Goal: Task Accomplishment & Management: Manage account settings

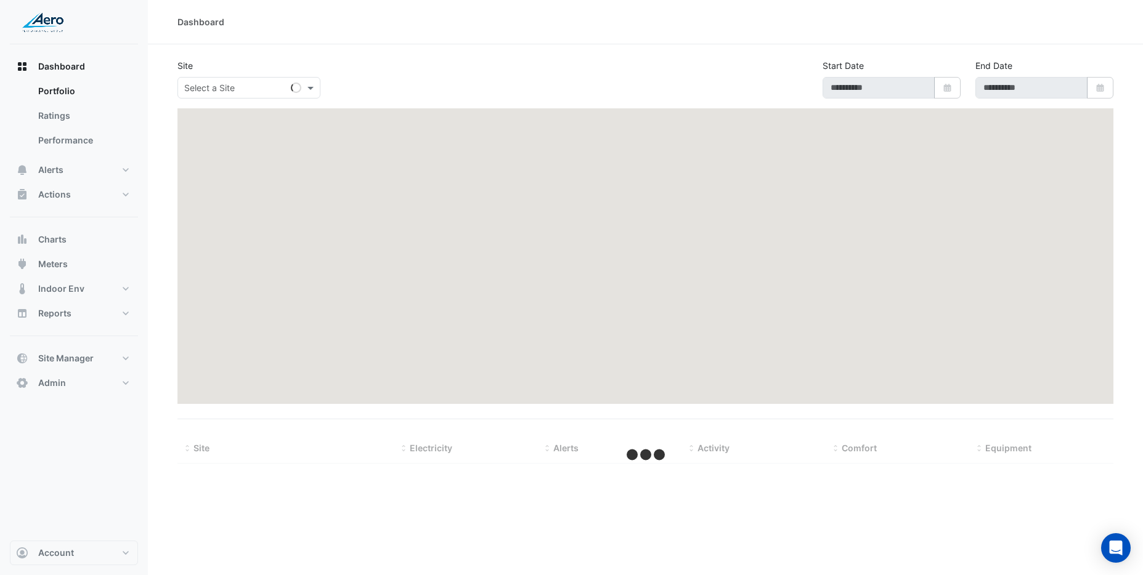
type input "**********"
select select "***"
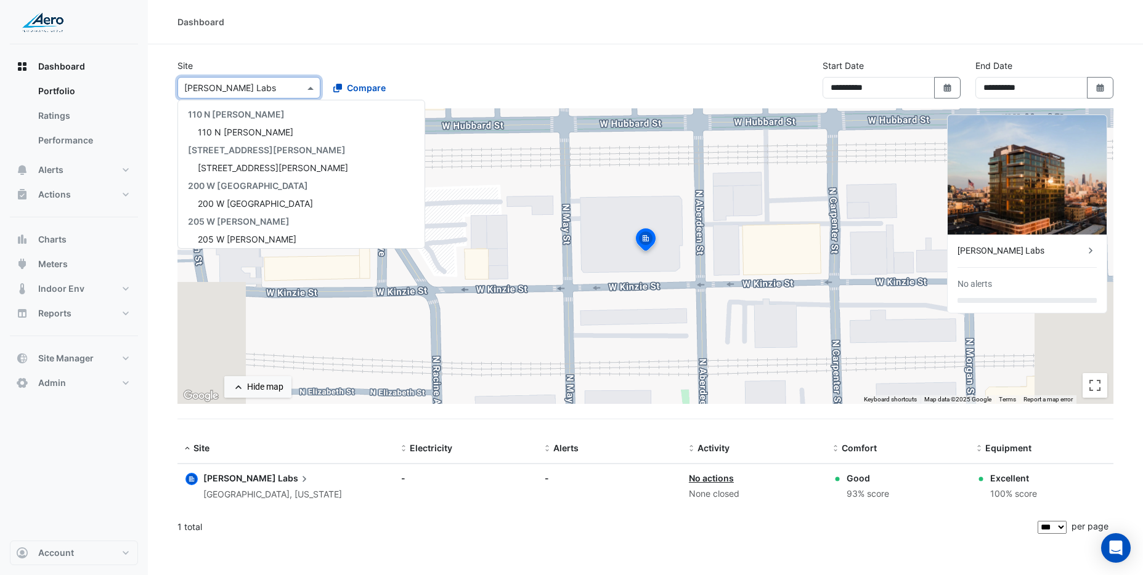
click at [291, 87] on div at bounding box center [249, 88] width 142 height 14
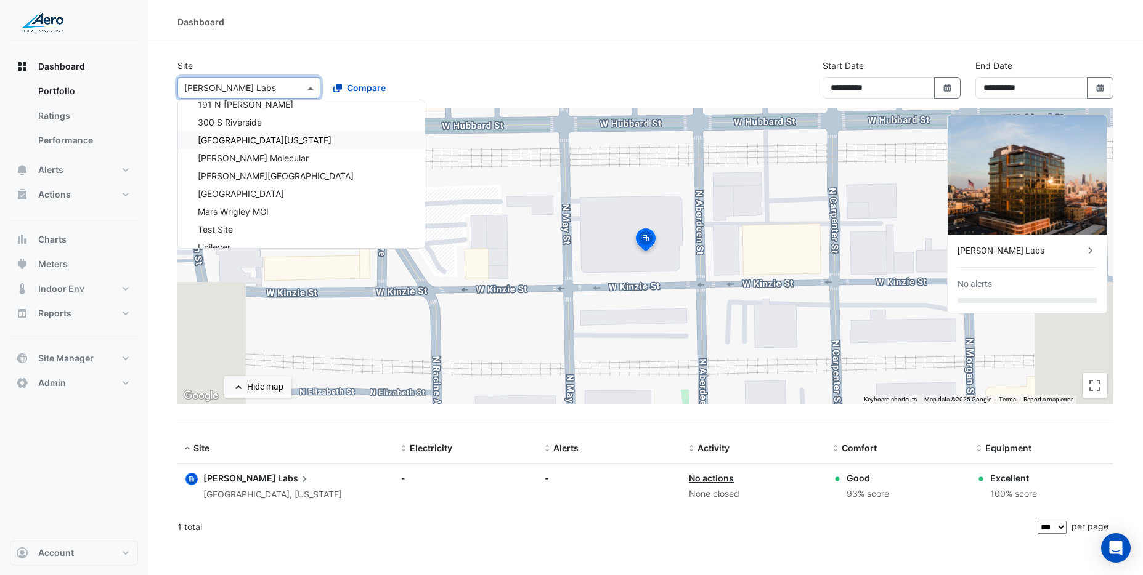
scroll to position [1078, 0]
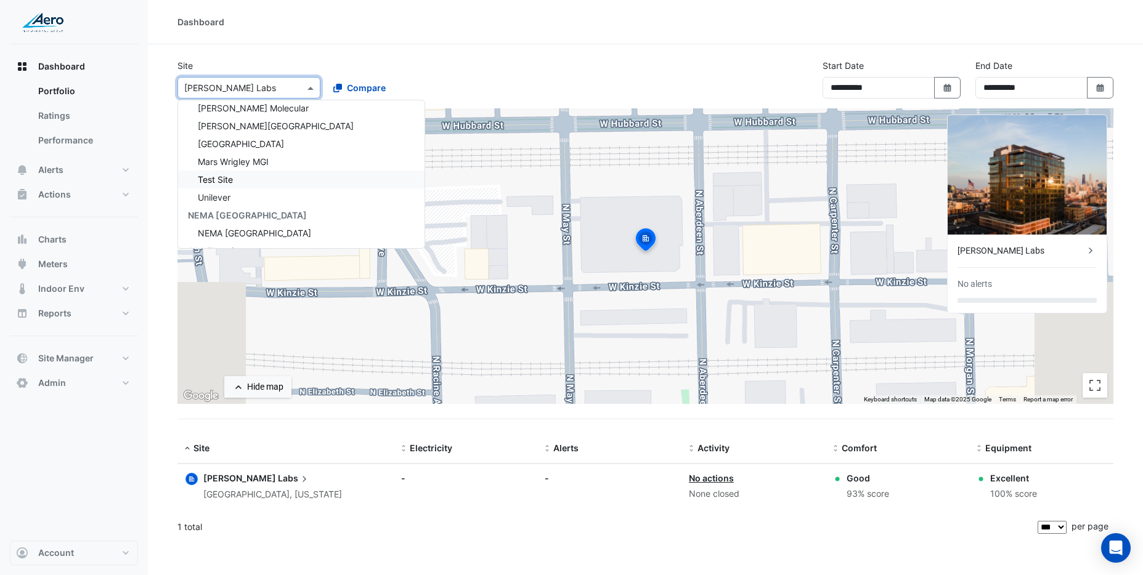
click at [310, 181] on div "Test Site" at bounding box center [301, 180] width 246 height 18
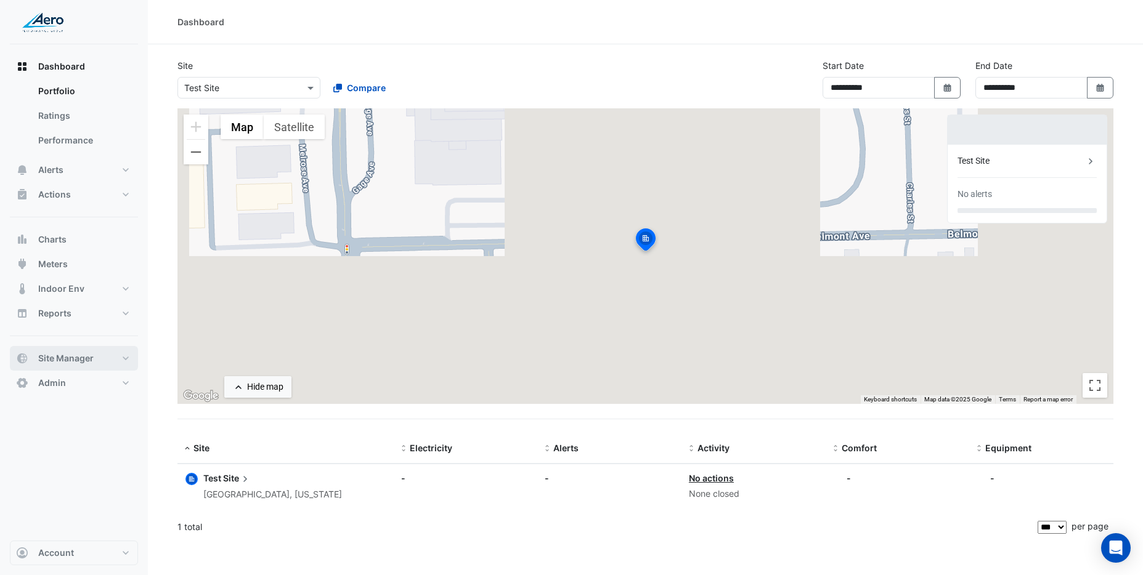
click at [75, 360] on span "Site Manager" at bounding box center [65, 358] width 55 height 12
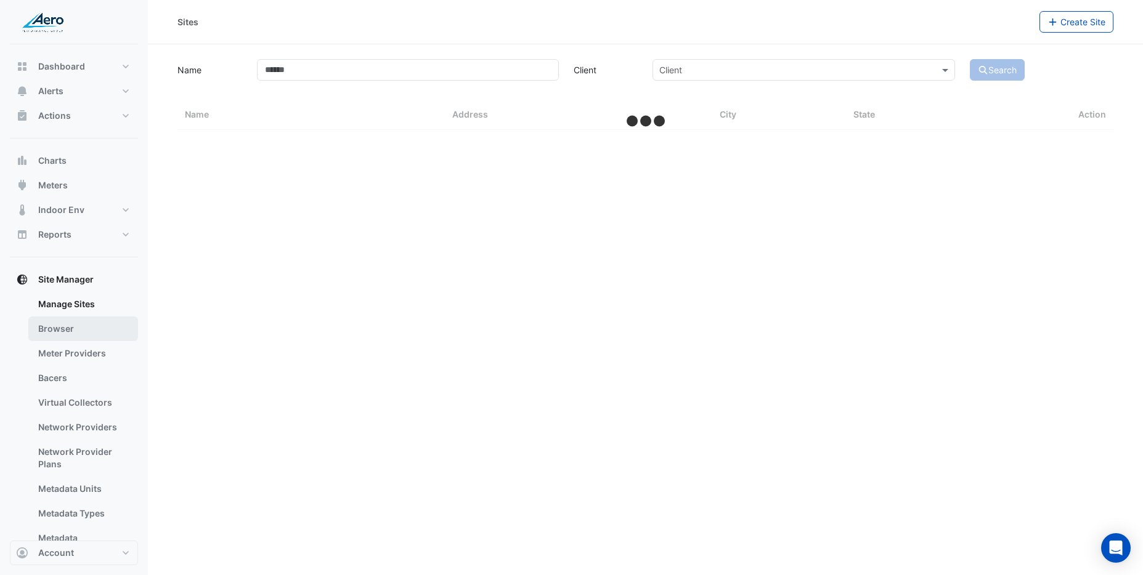
select select "***"
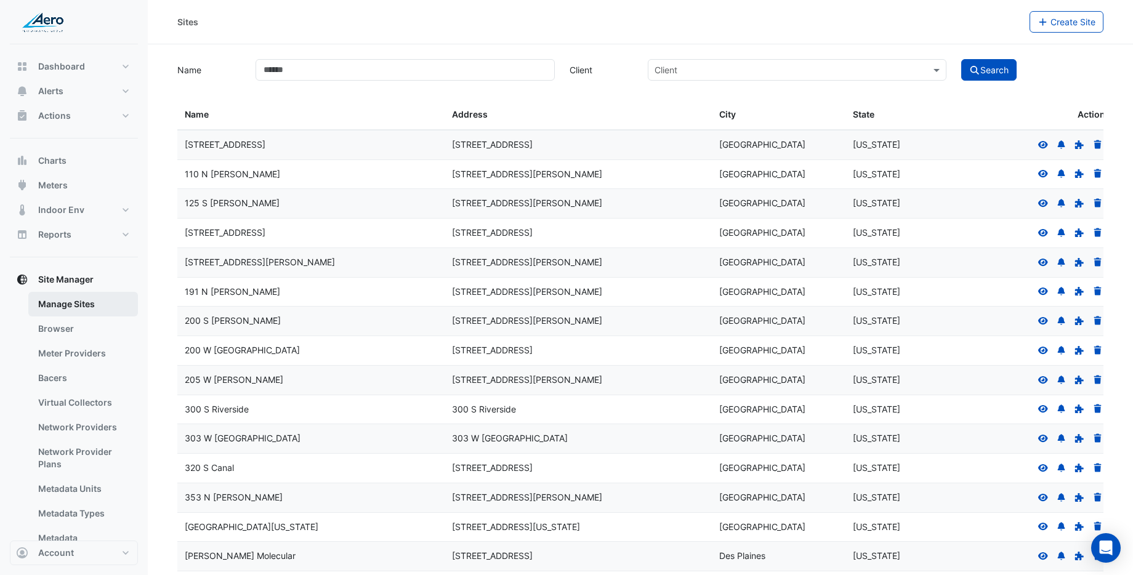
click at [79, 309] on link "Manage Sites" at bounding box center [83, 304] width 110 height 25
click at [53, 329] on link "Browser" at bounding box center [83, 329] width 110 height 25
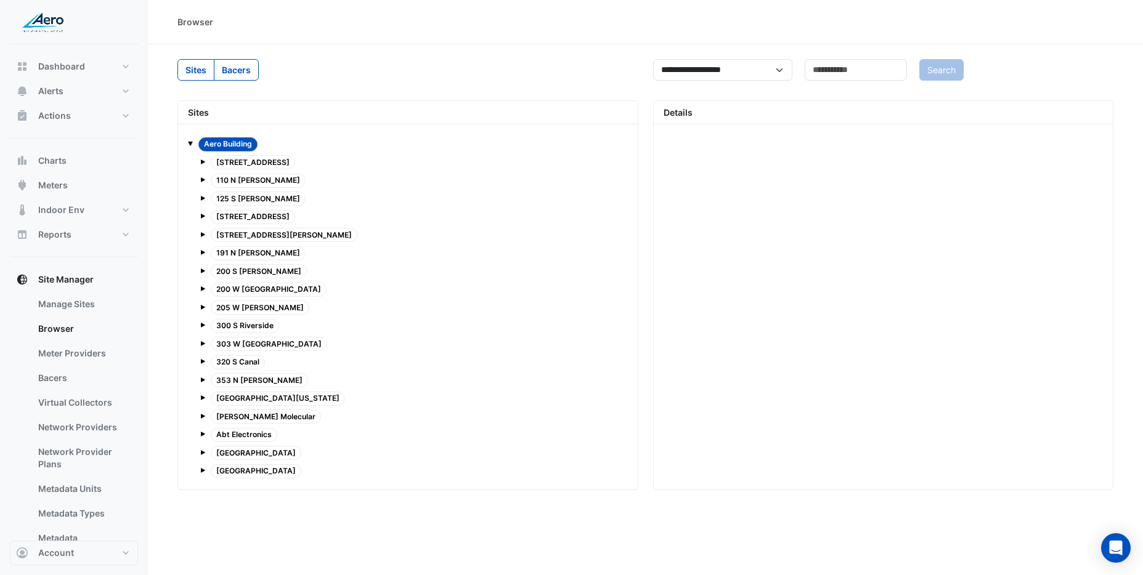
click at [234, 68] on label "Bacers" at bounding box center [236, 70] width 45 height 22
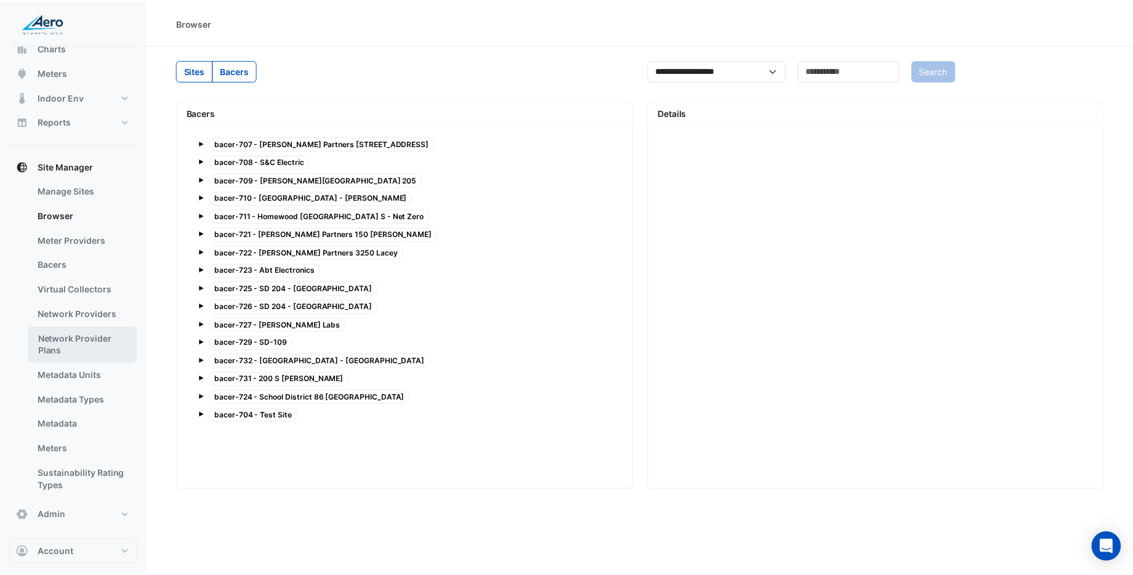
scroll to position [116, 0]
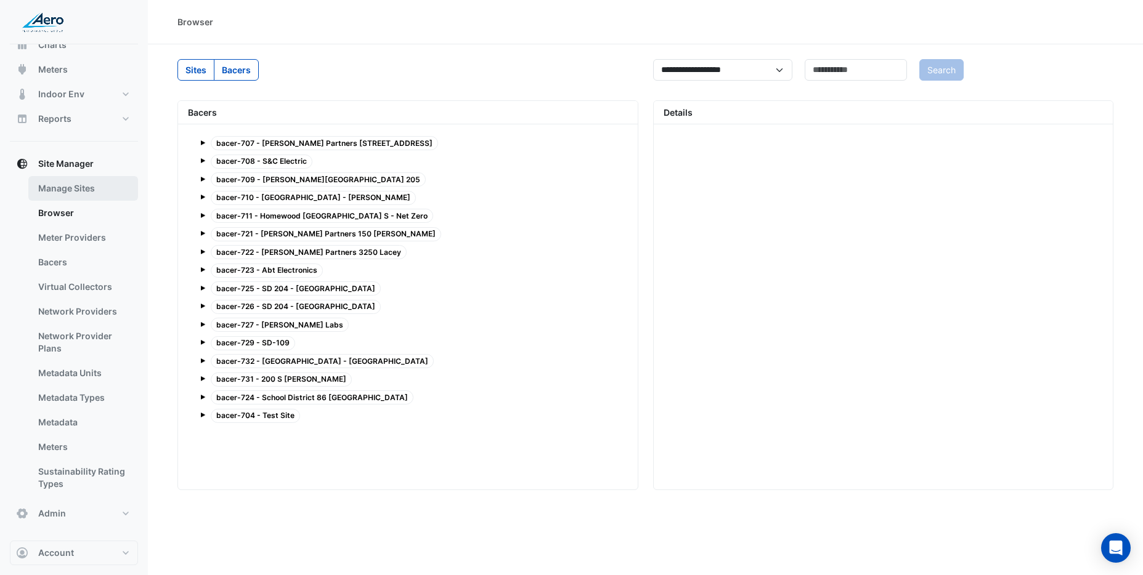
click at [60, 187] on link "Manage Sites" at bounding box center [83, 188] width 110 height 25
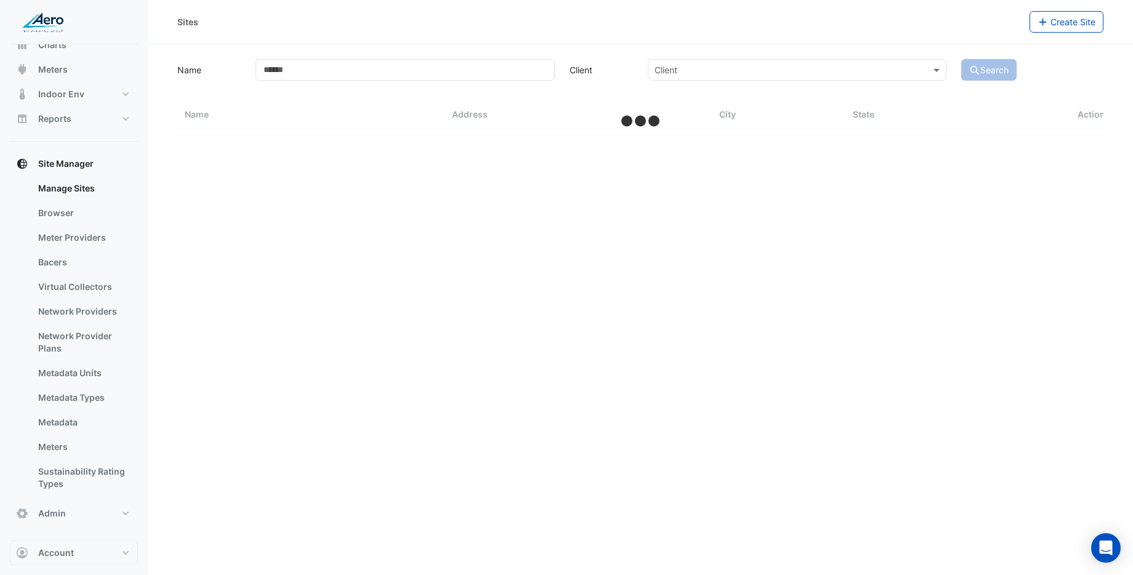
select select "***"
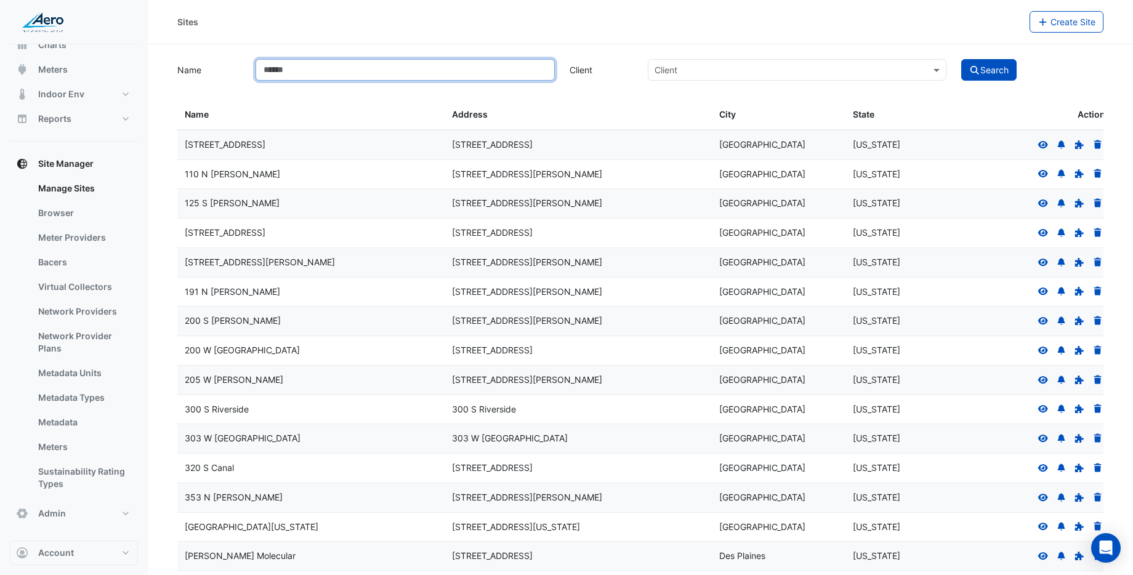
click at [490, 73] on input "Name" at bounding box center [405, 70] width 299 height 22
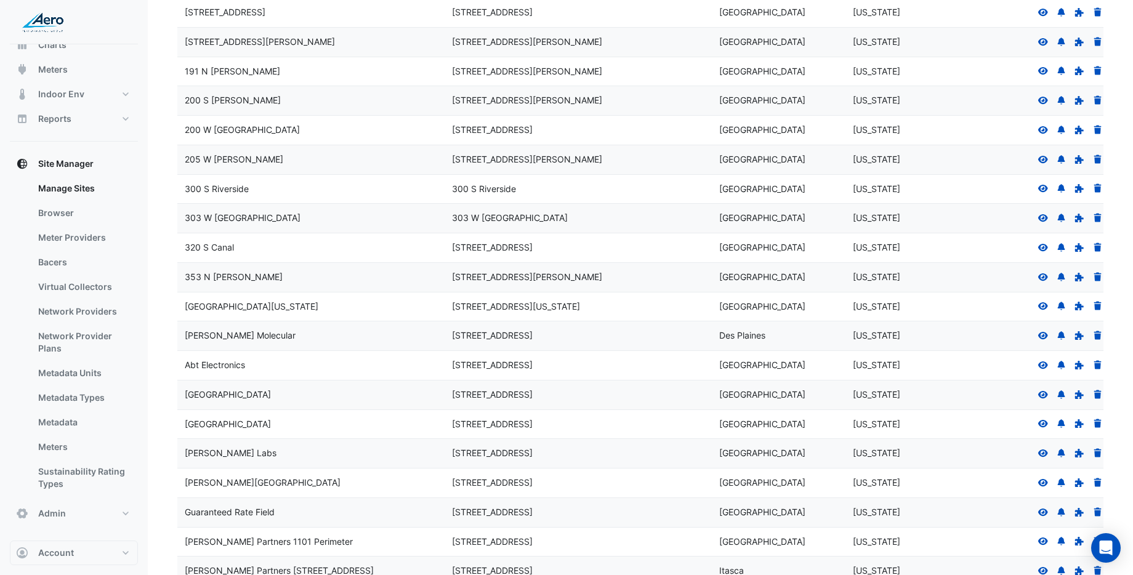
scroll to position [224, 0]
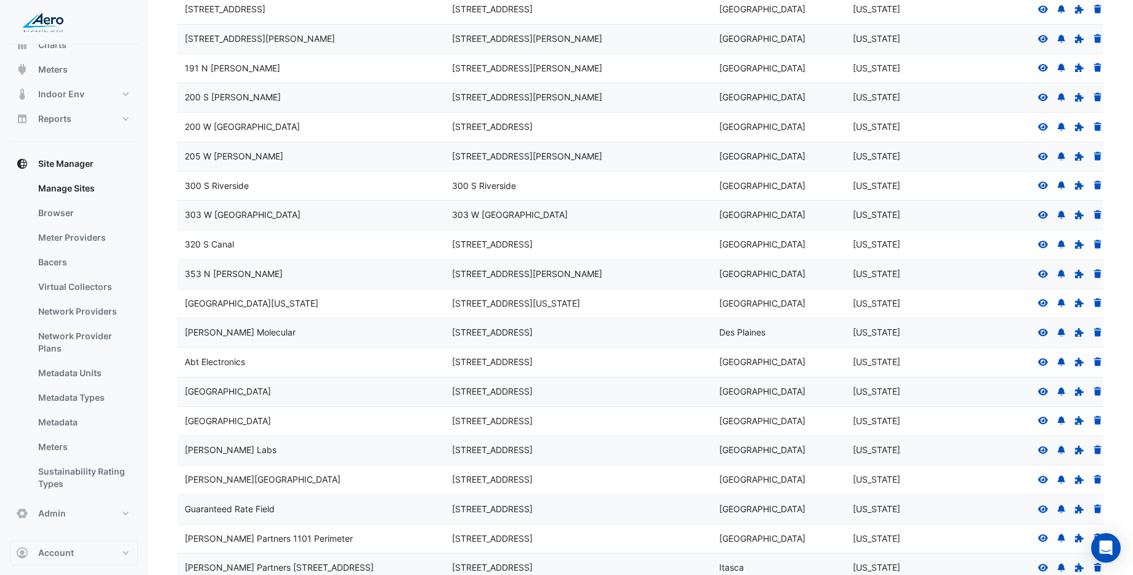
click at [221, 275] on div "353 N [PERSON_NAME]" at bounding box center [311, 274] width 253 height 14
click at [51, 259] on link "Bacers" at bounding box center [83, 262] width 110 height 25
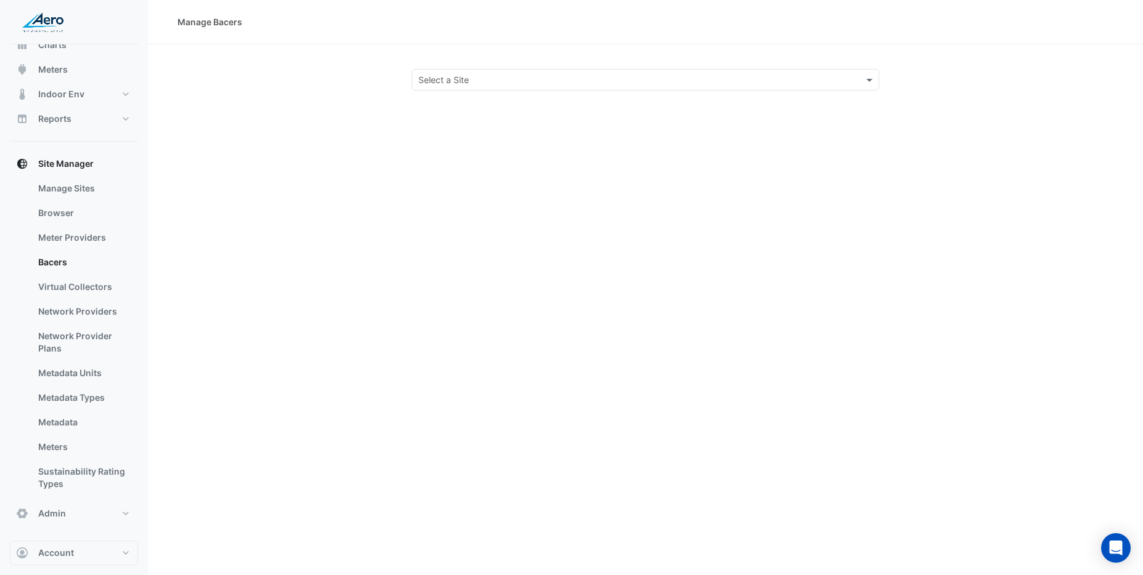
click at [455, 81] on input "text" at bounding box center [633, 80] width 430 height 13
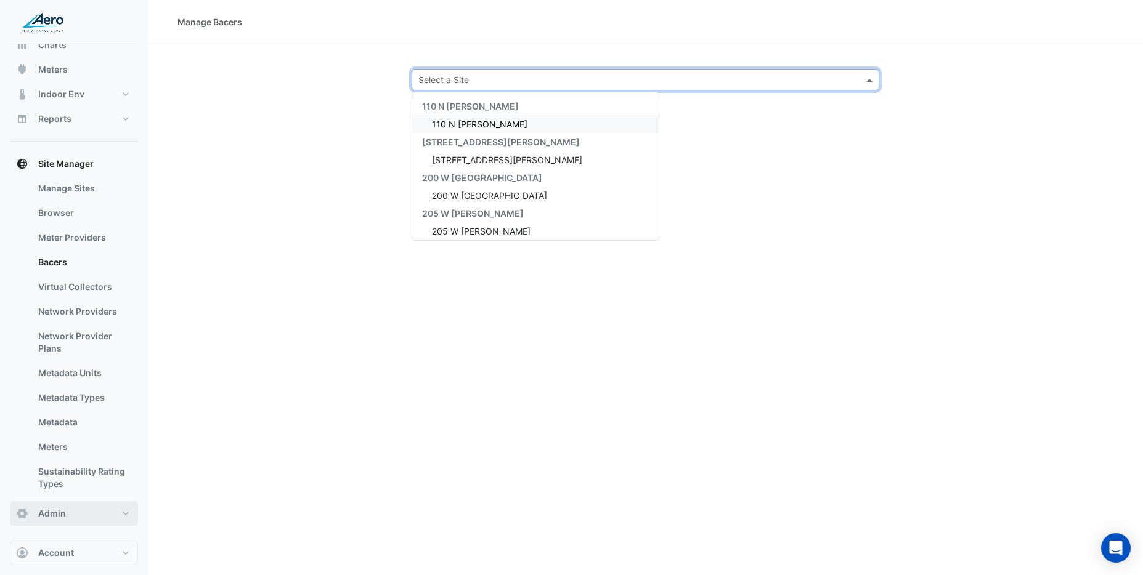
click at [59, 516] on span "Admin" at bounding box center [52, 514] width 28 height 12
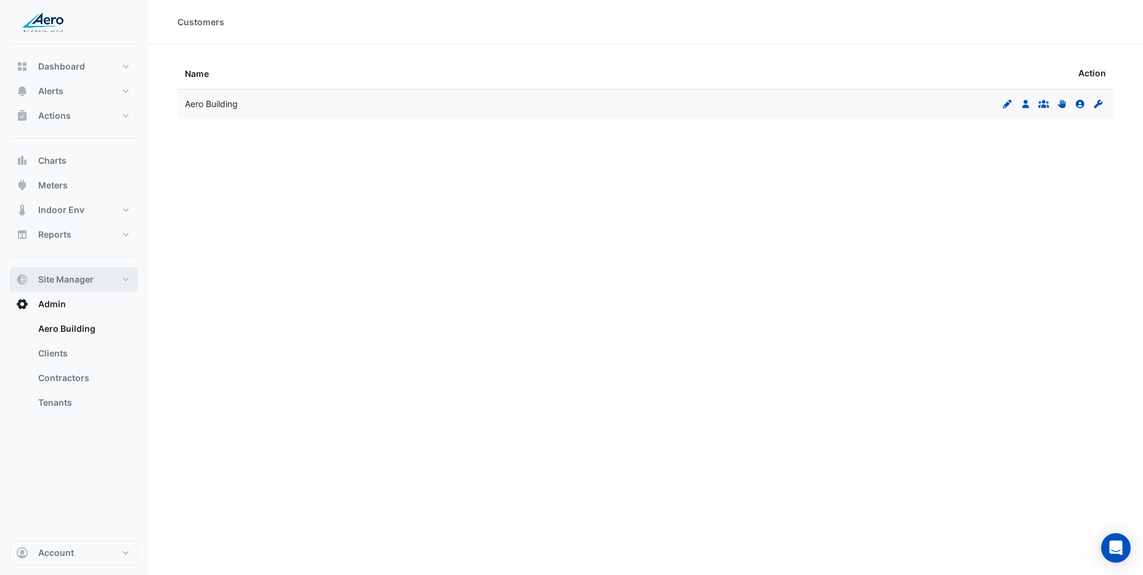
click at [85, 279] on span "Site Manager" at bounding box center [65, 280] width 55 height 12
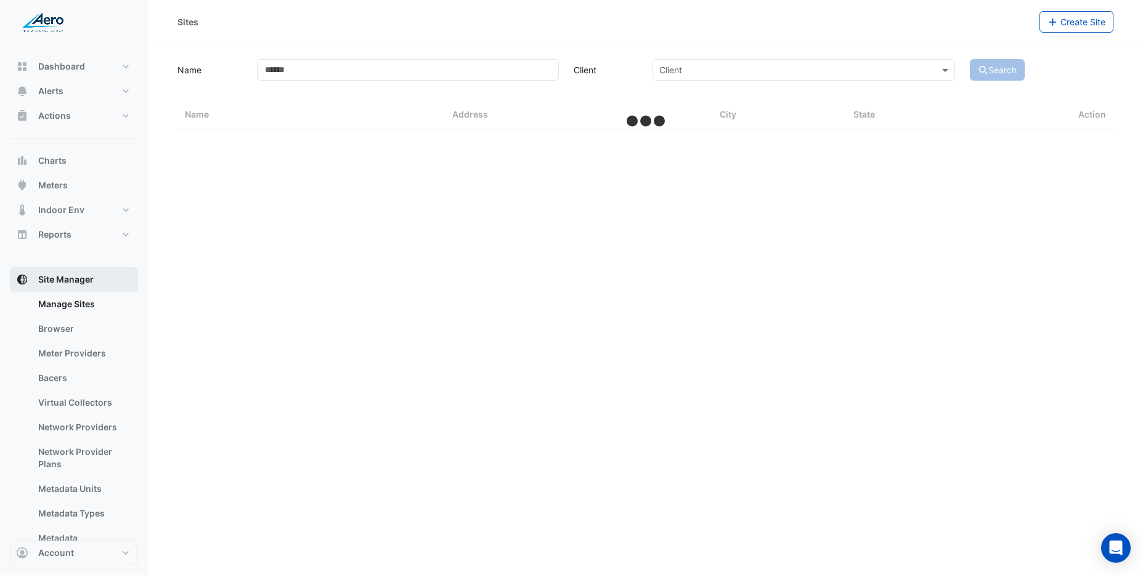
select select "***"
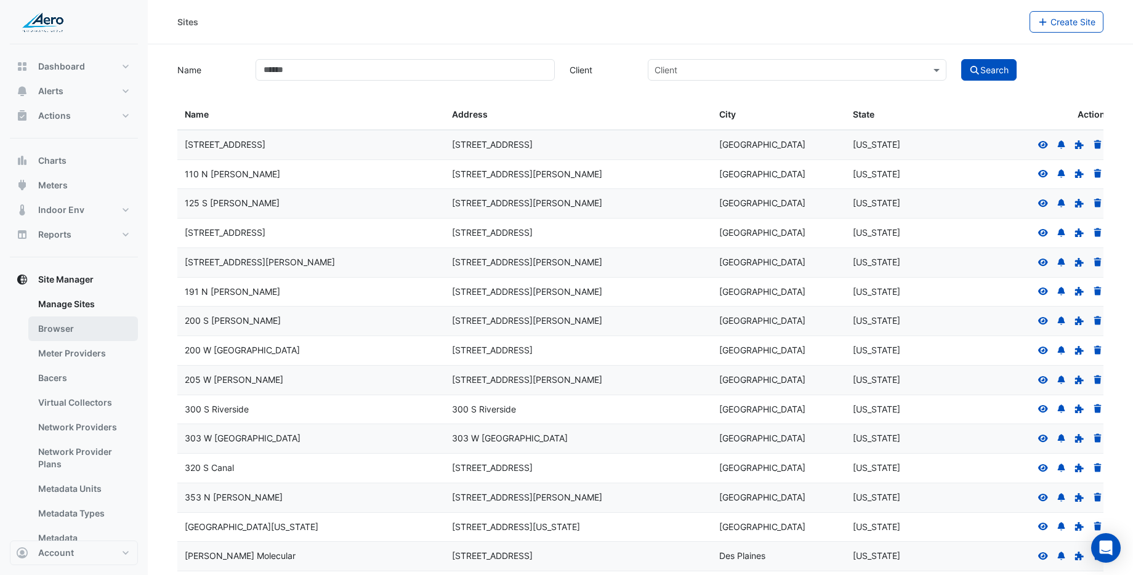
click at [49, 323] on link "Browser" at bounding box center [83, 329] width 110 height 25
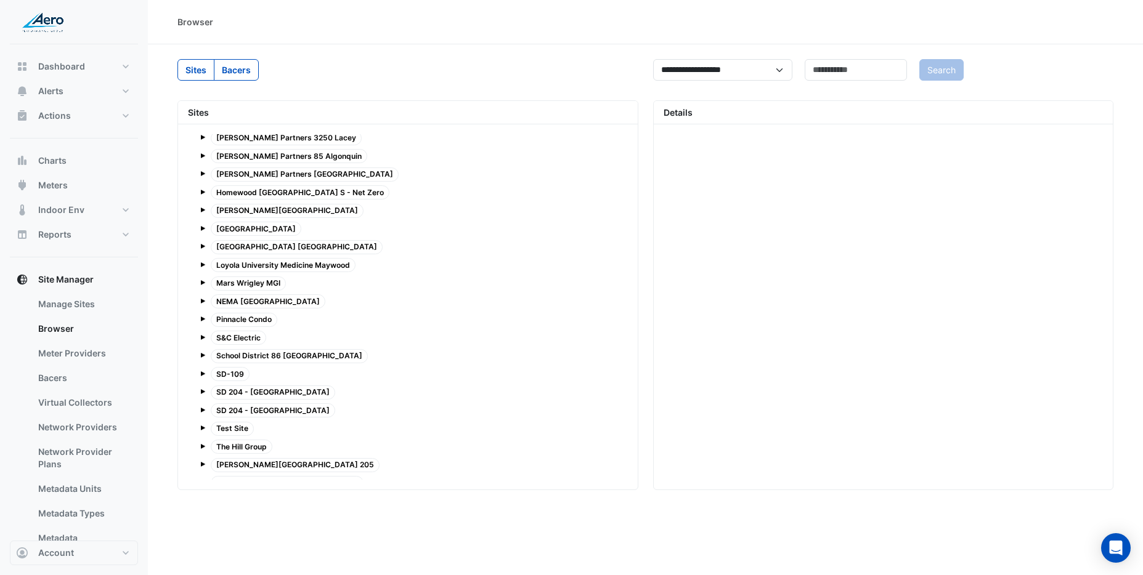
scroll to position [643, 0]
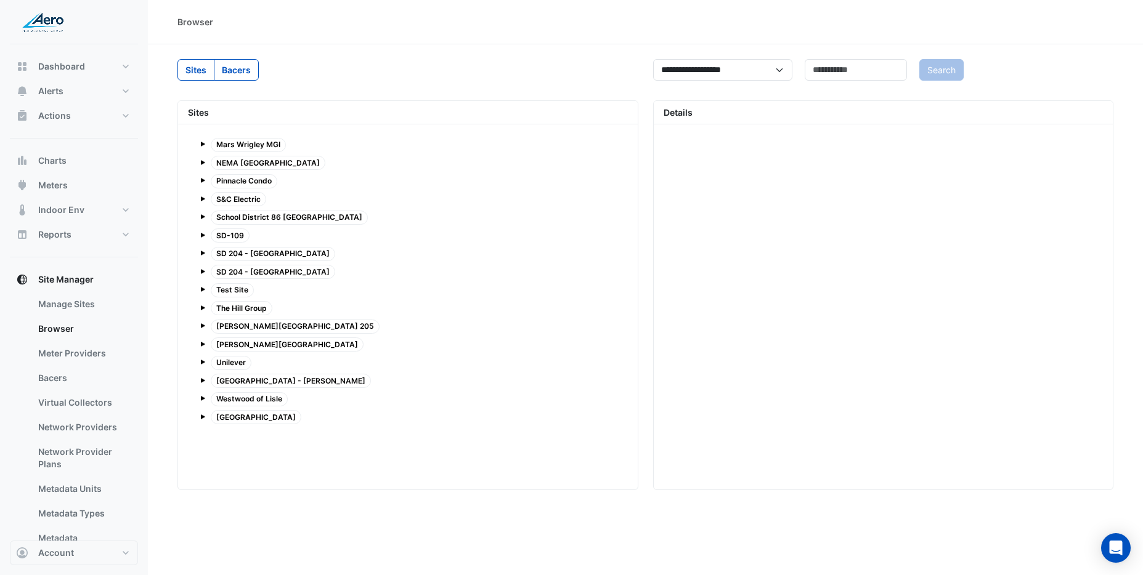
click at [234, 419] on span "[GEOGRAPHIC_DATA]" at bounding box center [256, 417] width 91 height 14
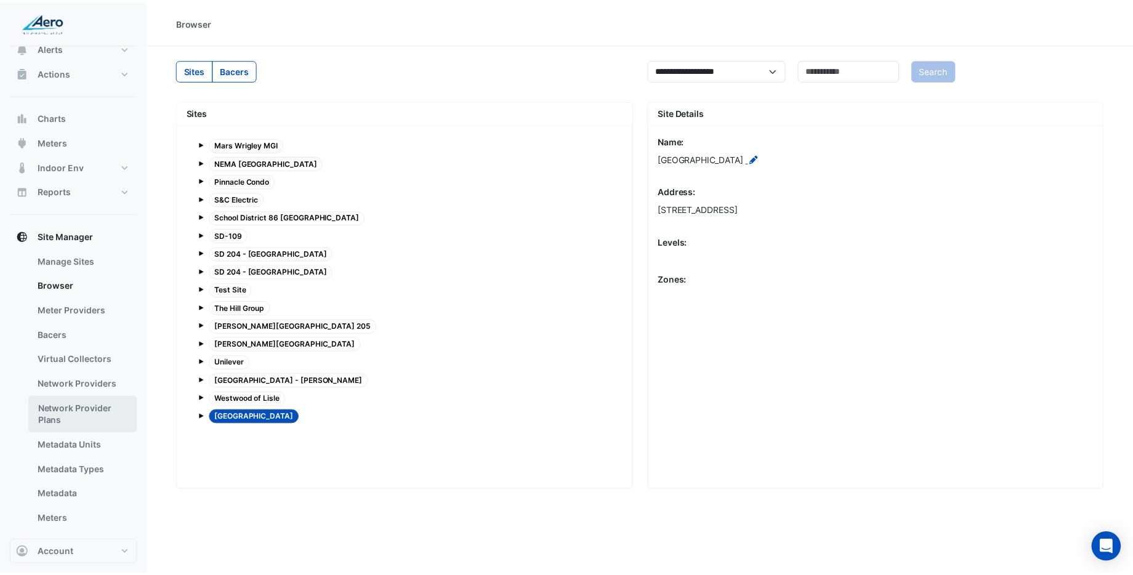
scroll to position [0, 0]
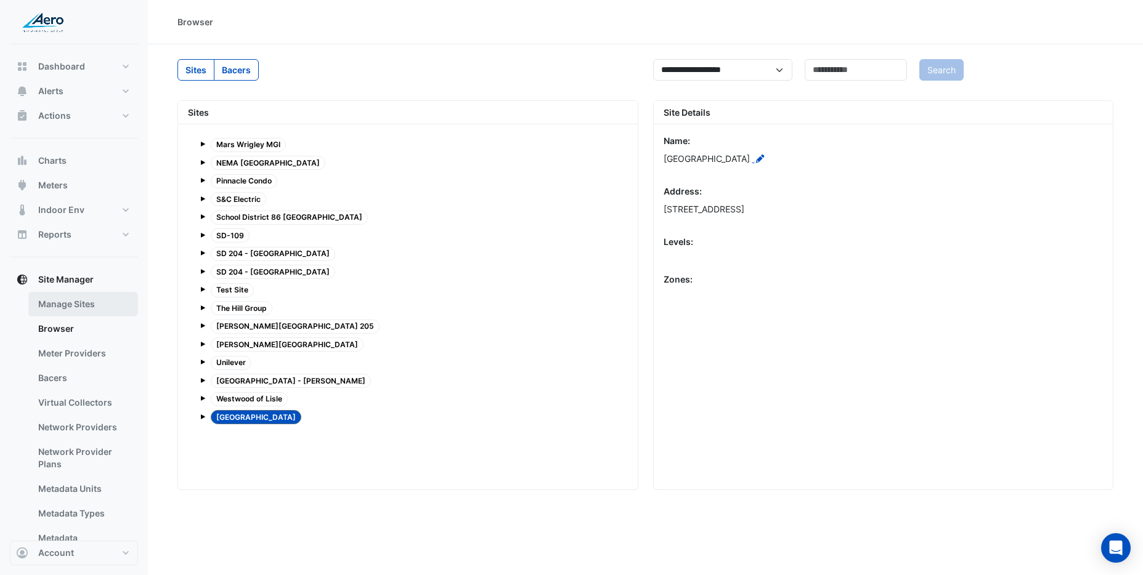
click at [66, 305] on link "Manage Sites" at bounding box center [83, 304] width 110 height 25
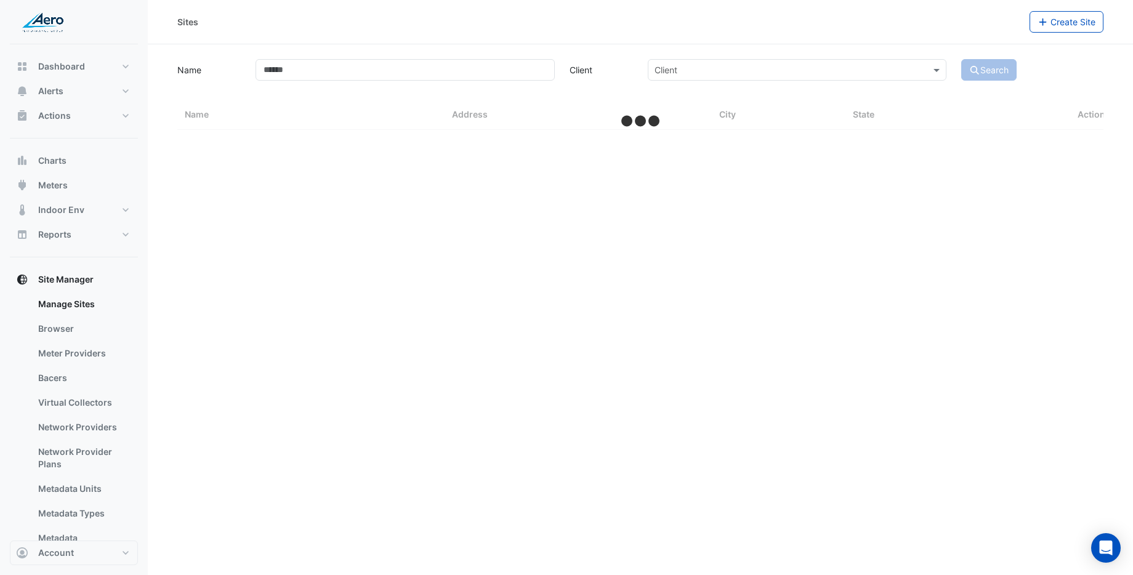
select select "***"
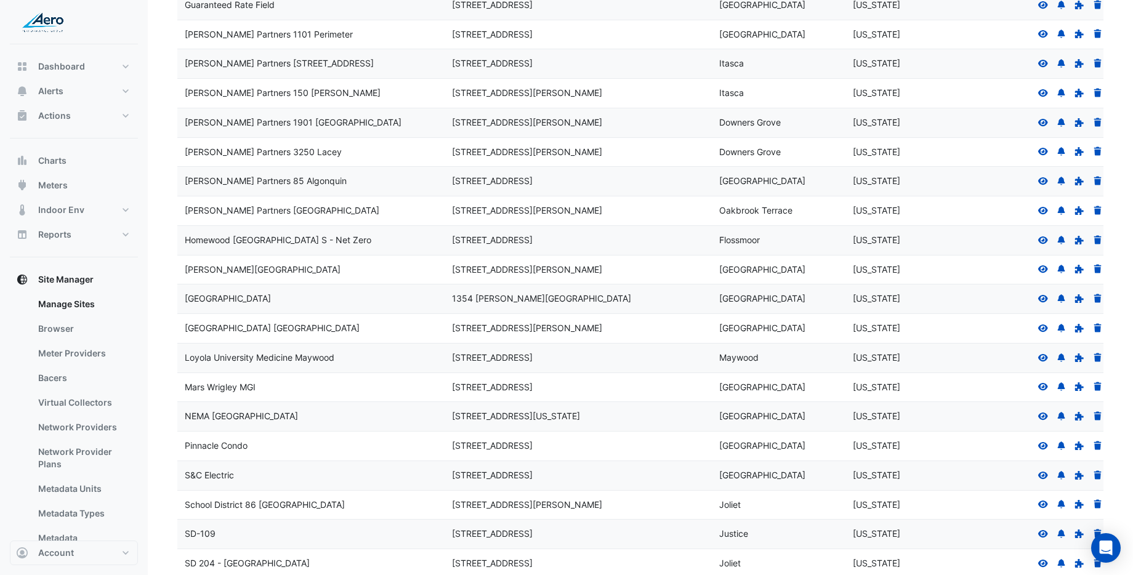
scroll to position [1029, 0]
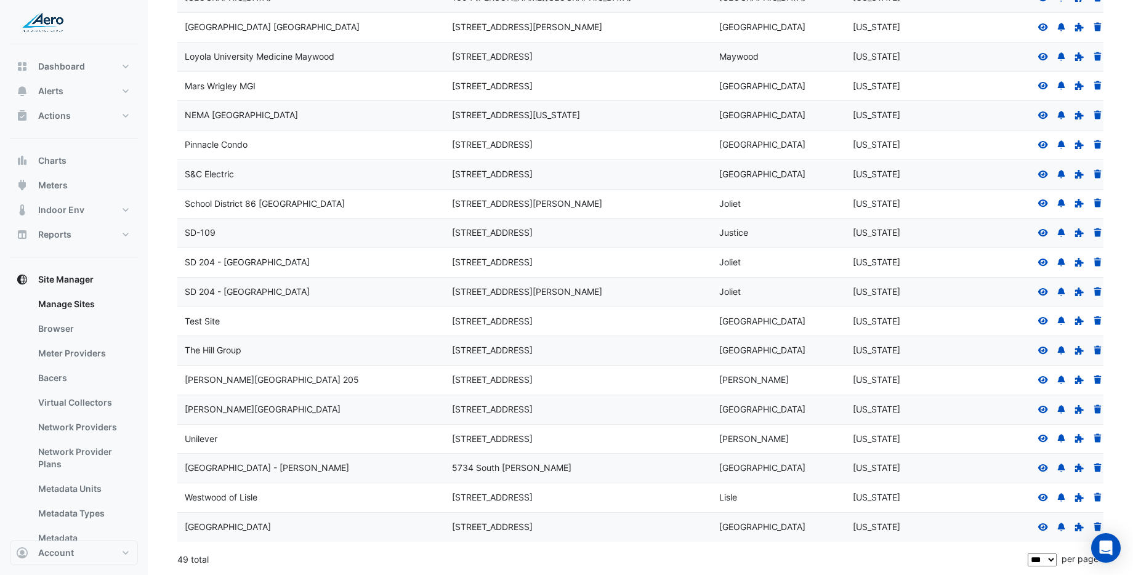
drag, startPoint x: 173, startPoint y: 317, endPoint x: 201, endPoint y: 318, distance: 28.4
click at [203, 319] on div "Test Site" at bounding box center [311, 322] width 253 height 14
click at [1043, 322] on icon at bounding box center [1044, 320] width 10 height 7
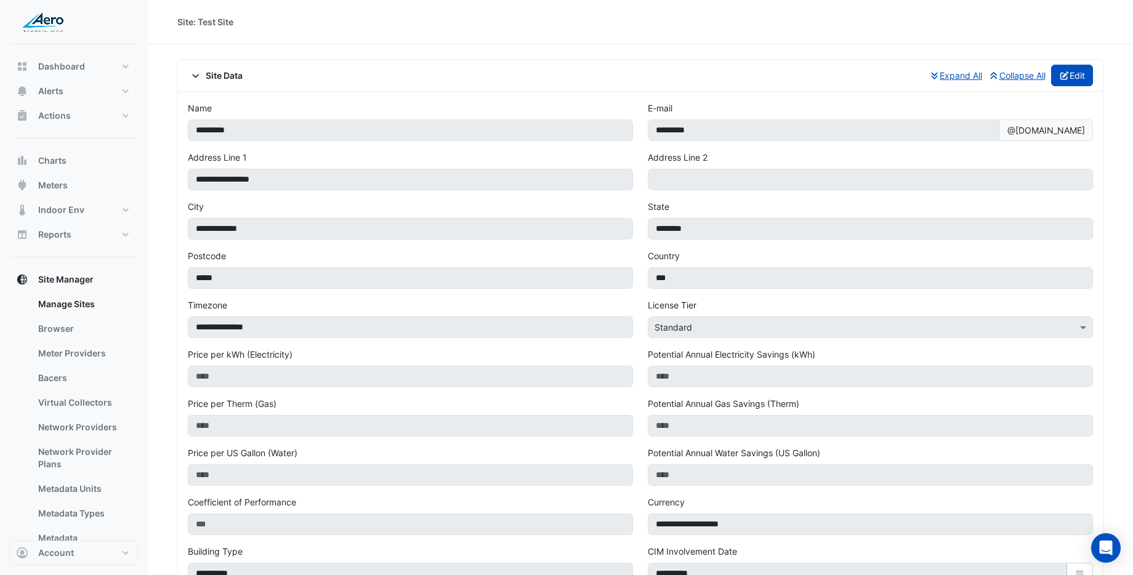
click at [1074, 81] on button "Edit" at bounding box center [1073, 76] width 43 height 22
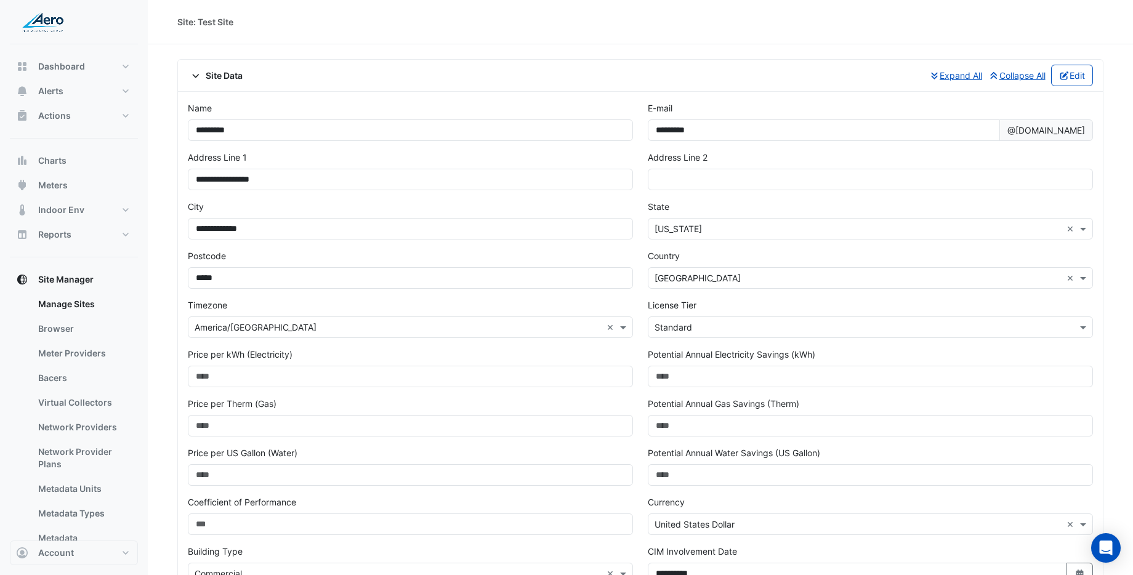
click at [663, 59] on div "**********" at bounding box center [640, 454] width 926 height 791
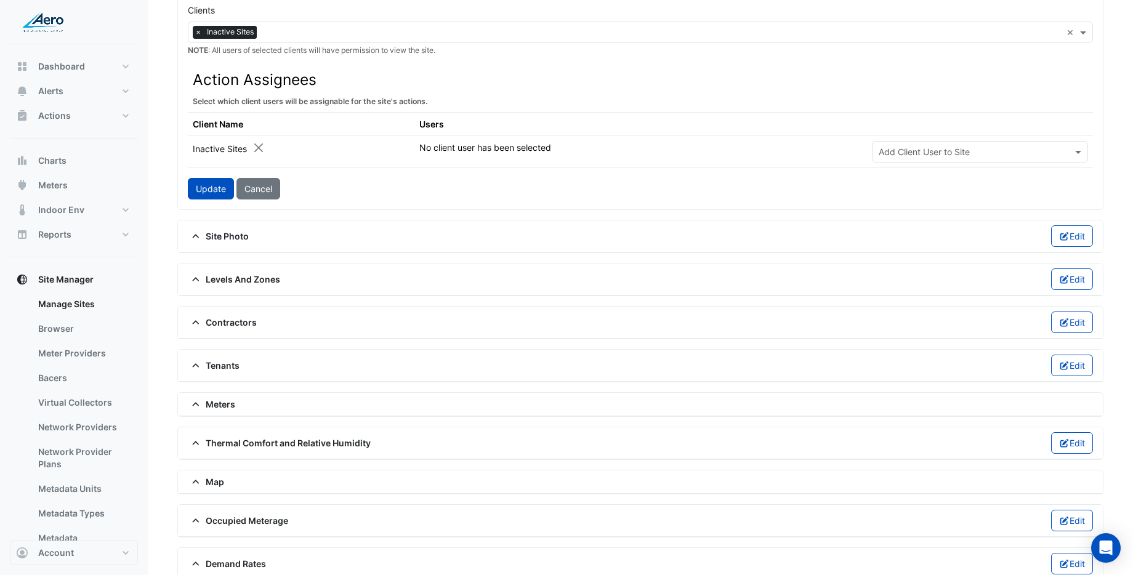
scroll to position [699, 0]
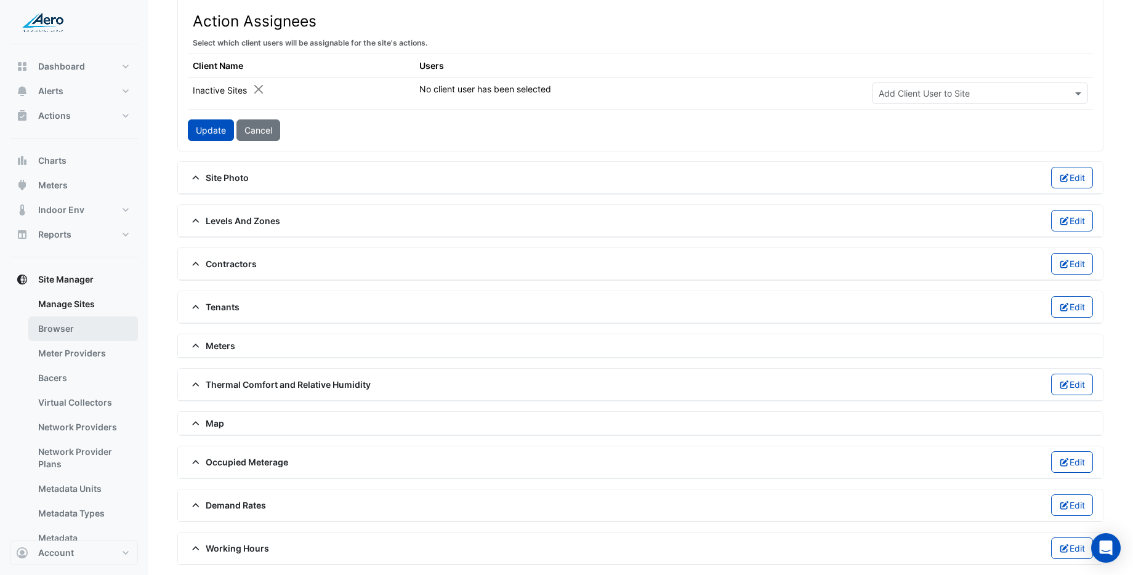
click at [53, 328] on link "Browser" at bounding box center [83, 329] width 110 height 25
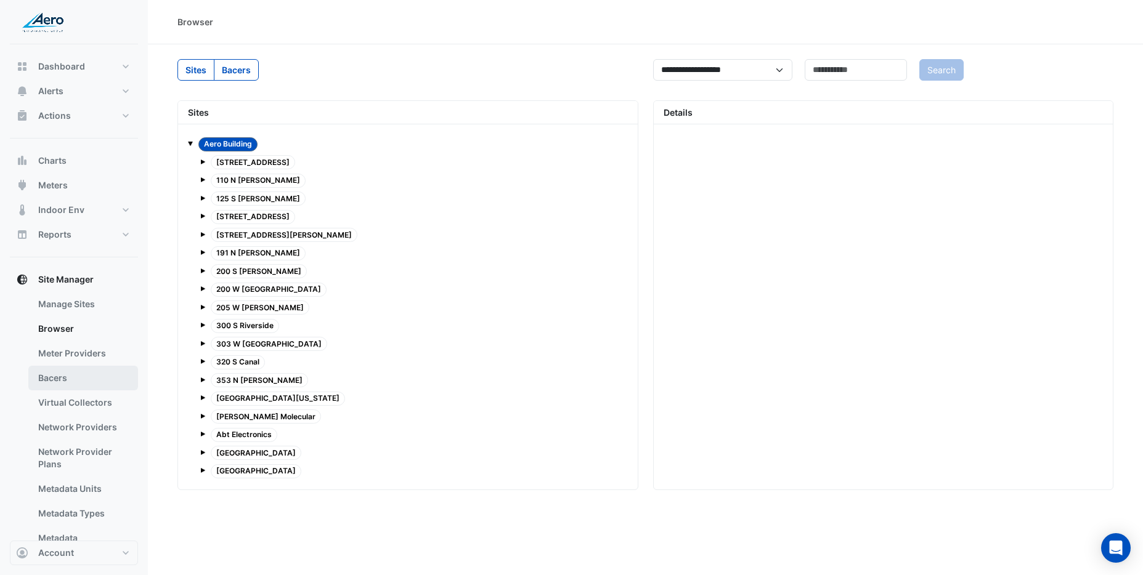
click at [52, 381] on link "Bacers" at bounding box center [83, 378] width 110 height 25
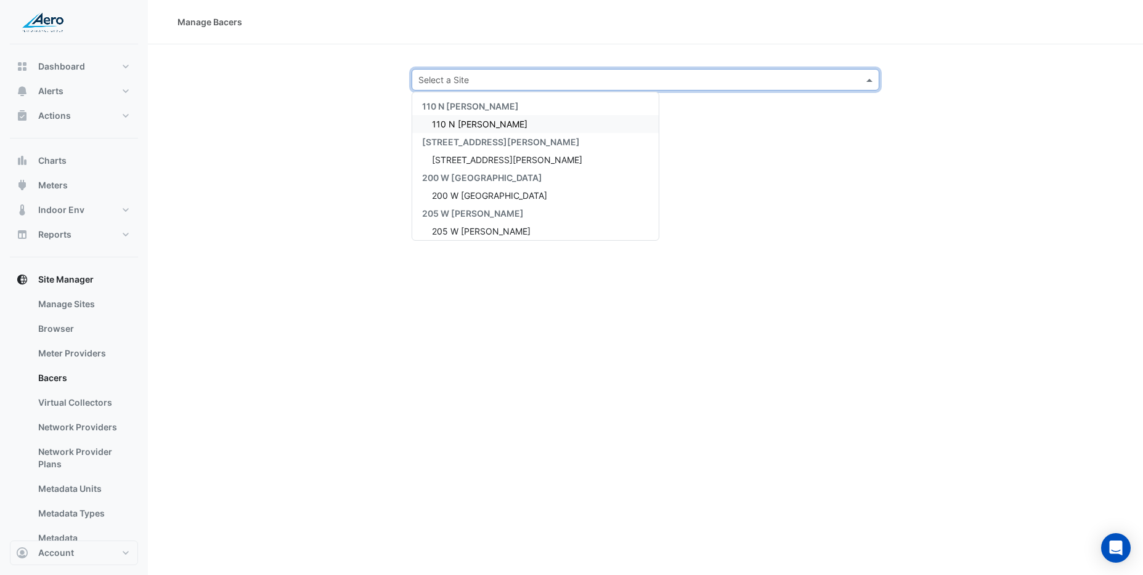
click at [628, 83] on input "text" at bounding box center [633, 80] width 430 height 13
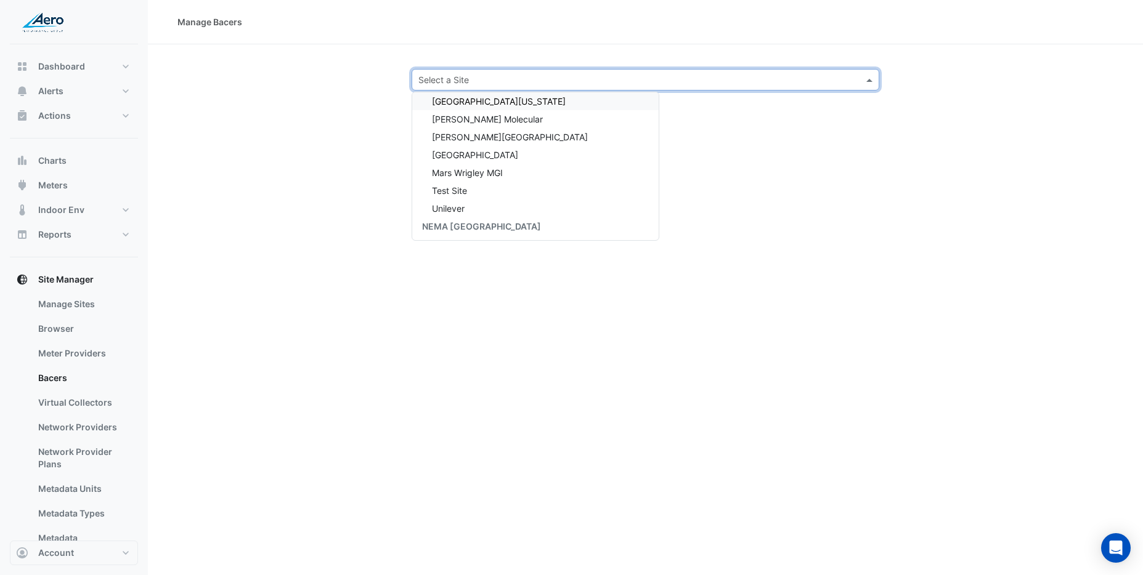
scroll to position [1148, 0]
click at [520, 103] on div "Test Site" at bounding box center [535, 101] width 246 height 18
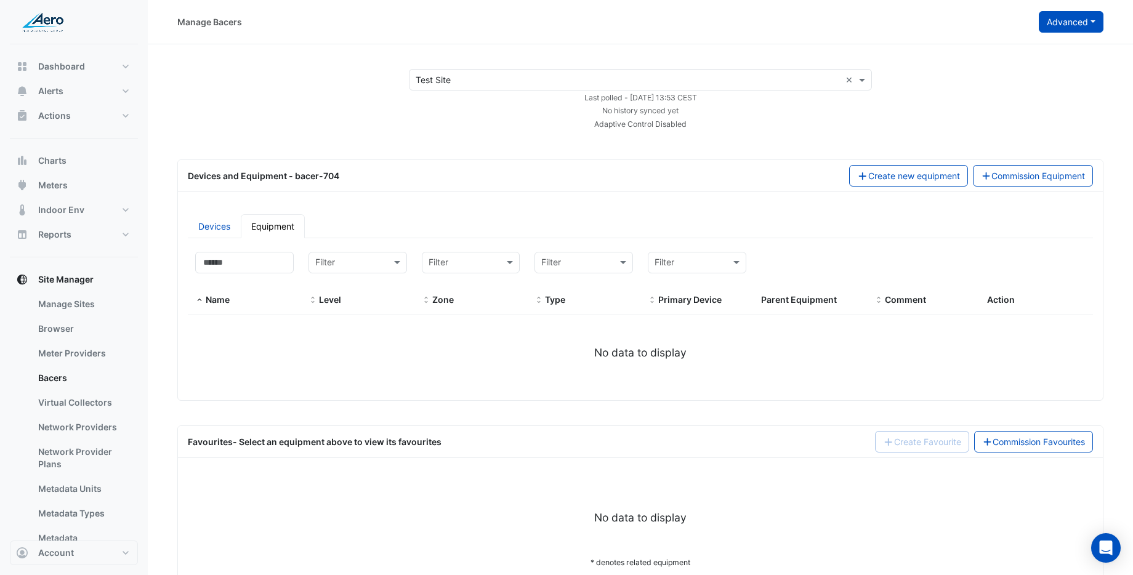
click at [1072, 25] on button "Advanced" at bounding box center [1071, 22] width 65 height 22
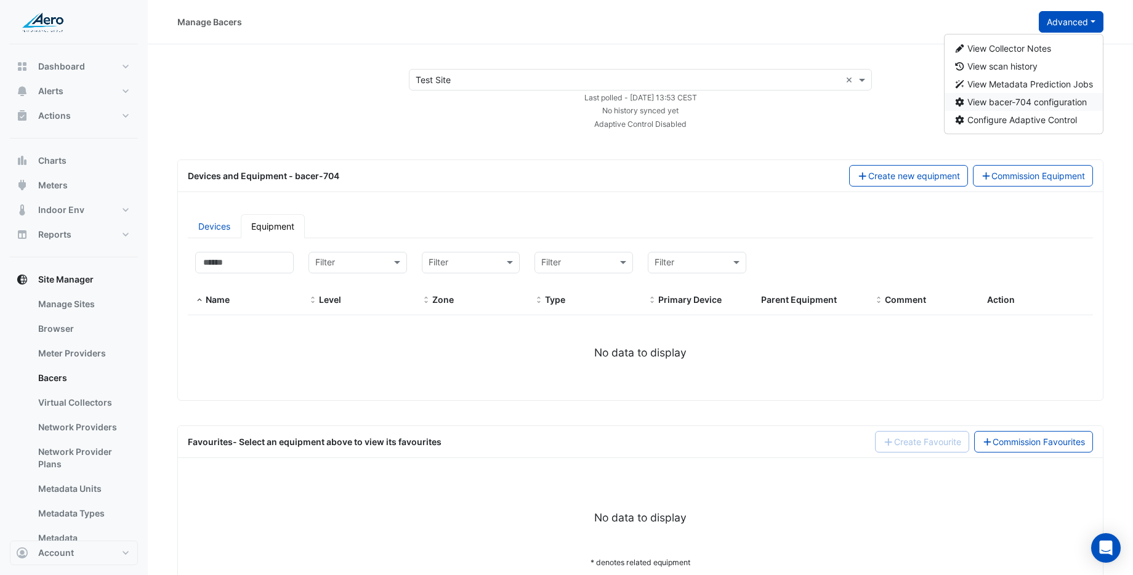
click at [982, 99] on span "View bacer-704 configuration" at bounding box center [1028, 102] width 120 height 10
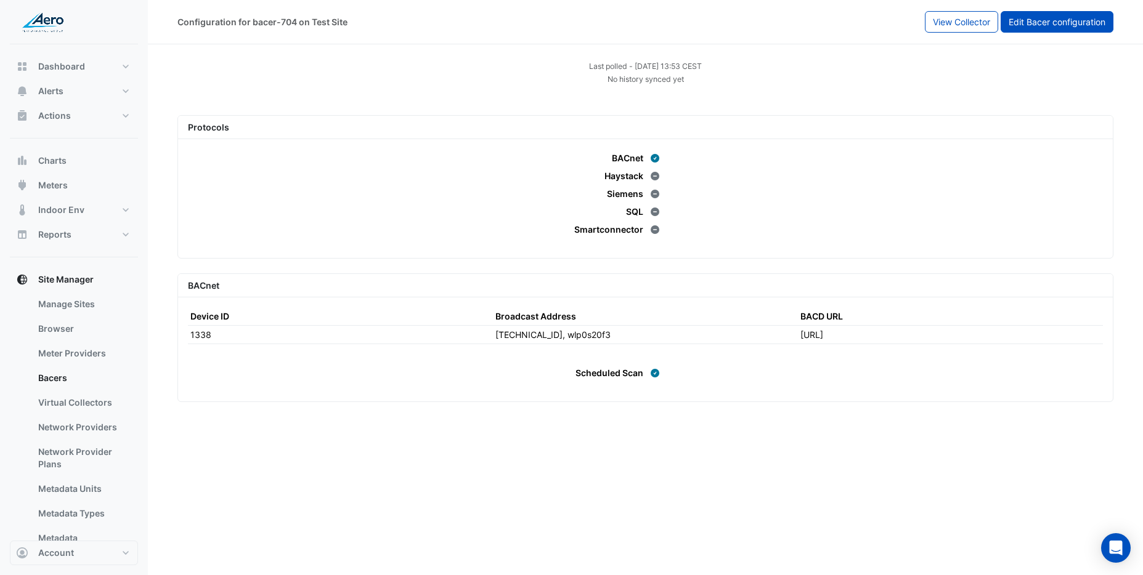
click at [1024, 20] on span "Edit Bacer configuration" at bounding box center [1056, 22] width 97 height 10
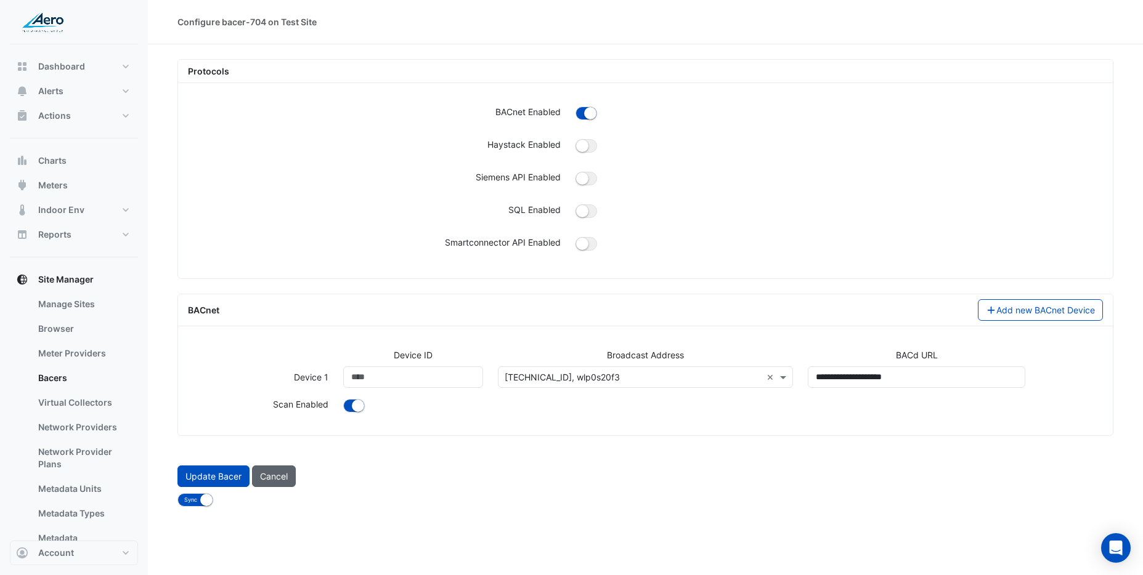
click at [265, 478] on button "Cancel" at bounding box center [274, 477] width 44 height 22
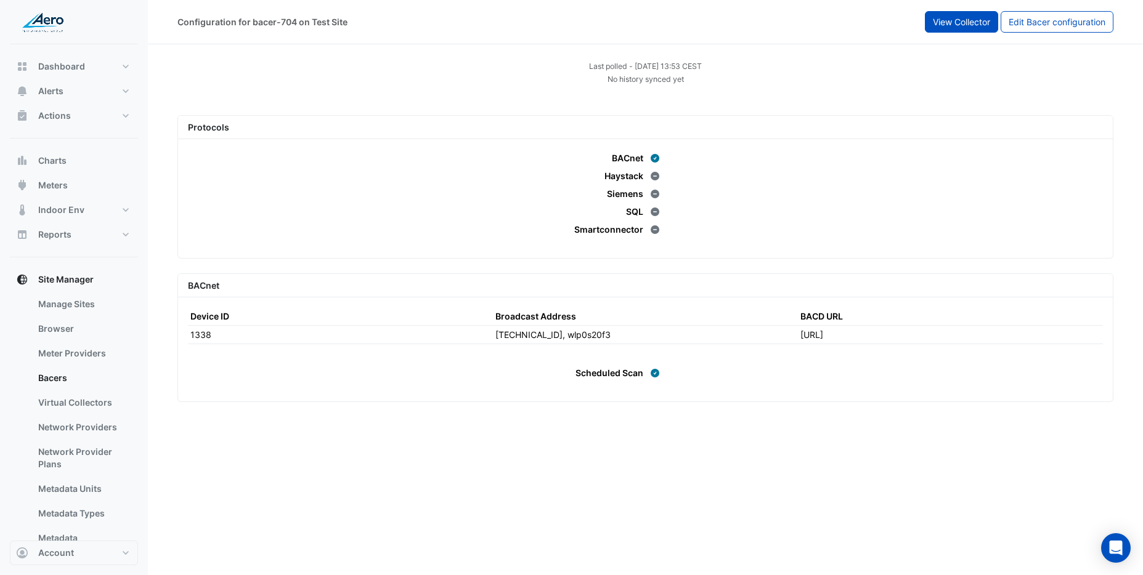
click at [957, 24] on span "View Collector" at bounding box center [961, 22] width 57 height 10
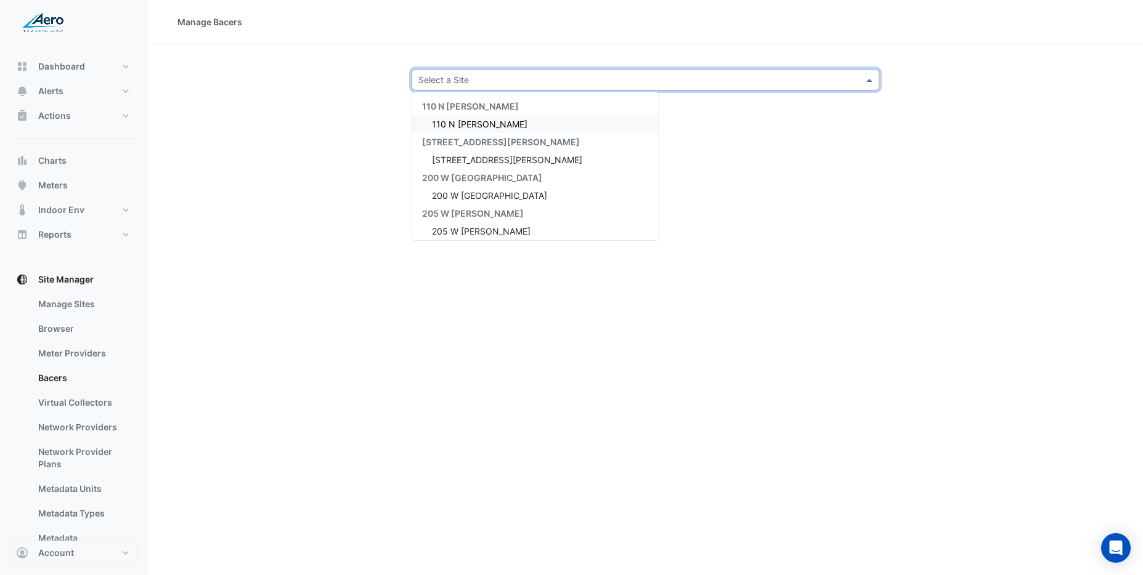
click at [646, 84] on input "text" at bounding box center [633, 80] width 430 height 13
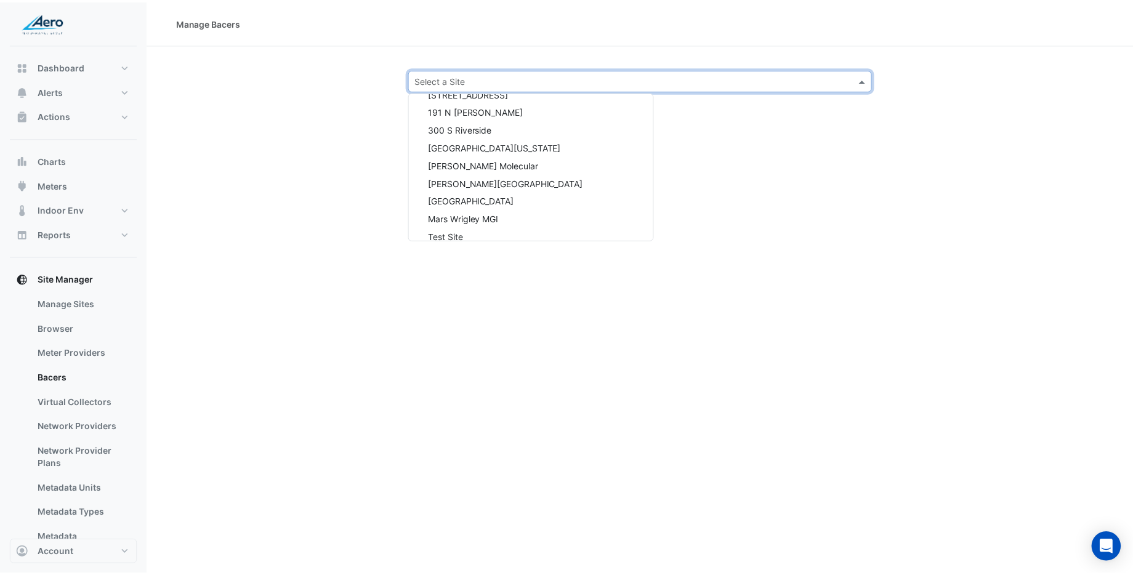
scroll to position [1003, 0]
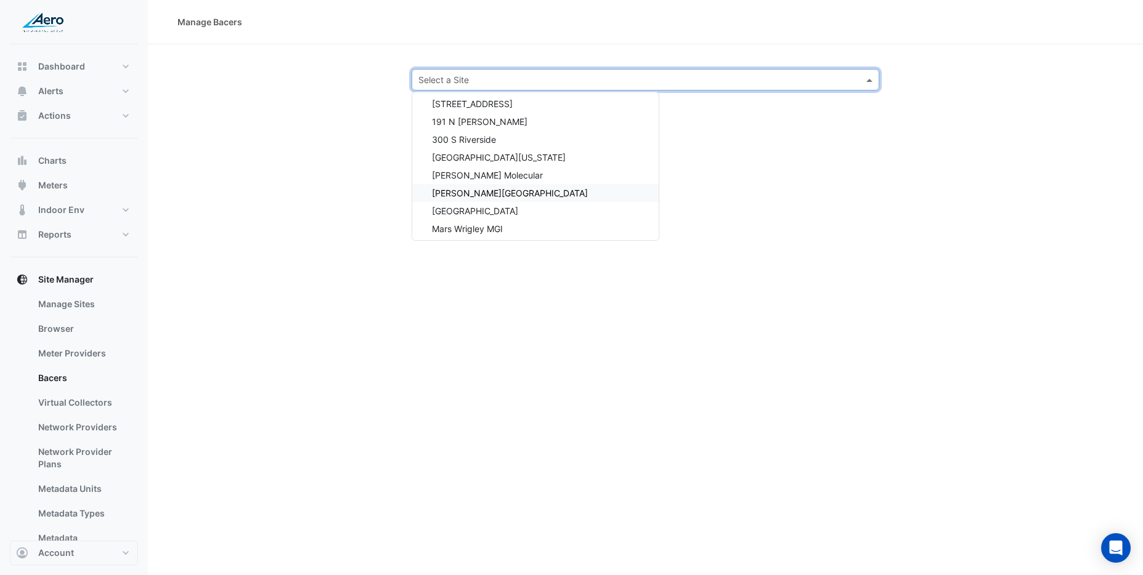
click at [540, 193] on div "[PERSON_NAME][GEOGRAPHIC_DATA]" at bounding box center [535, 193] width 246 height 18
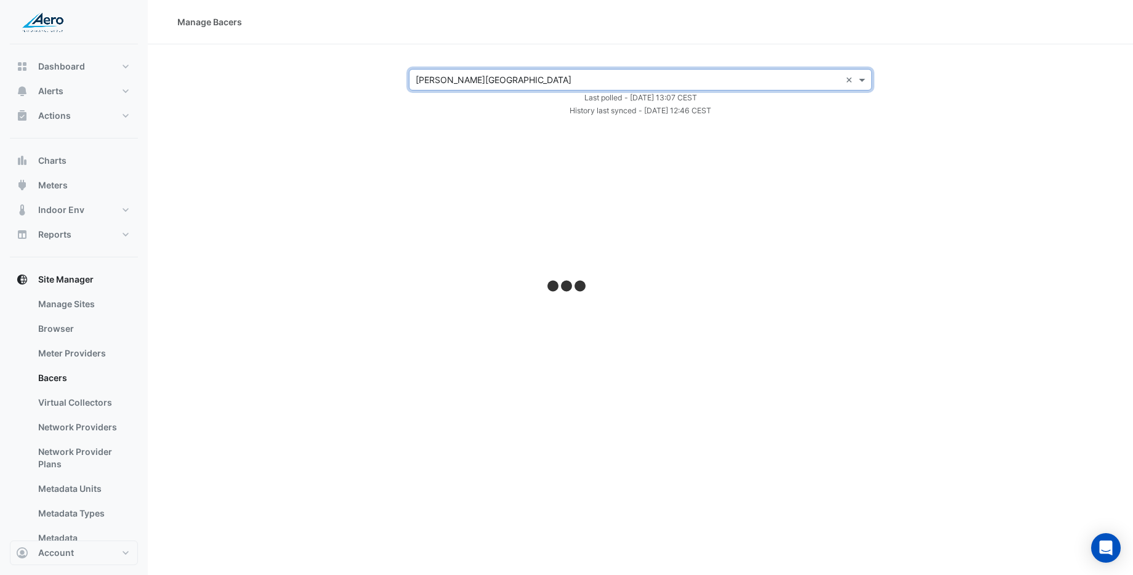
select select "***"
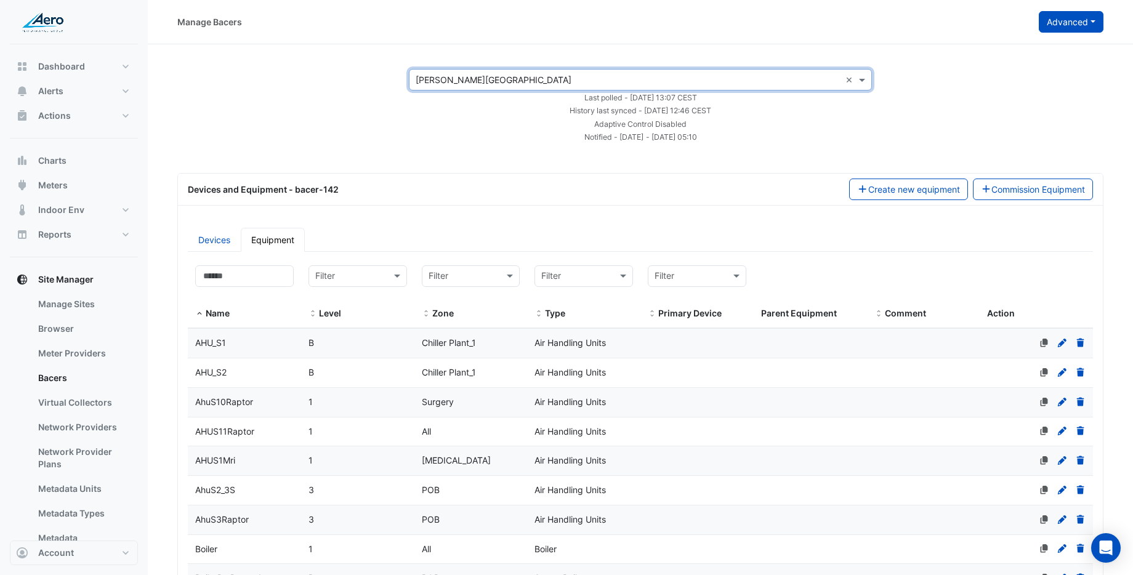
click at [1064, 25] on button "Advanced" at bounding box center [1071, 22] width 65 height 22
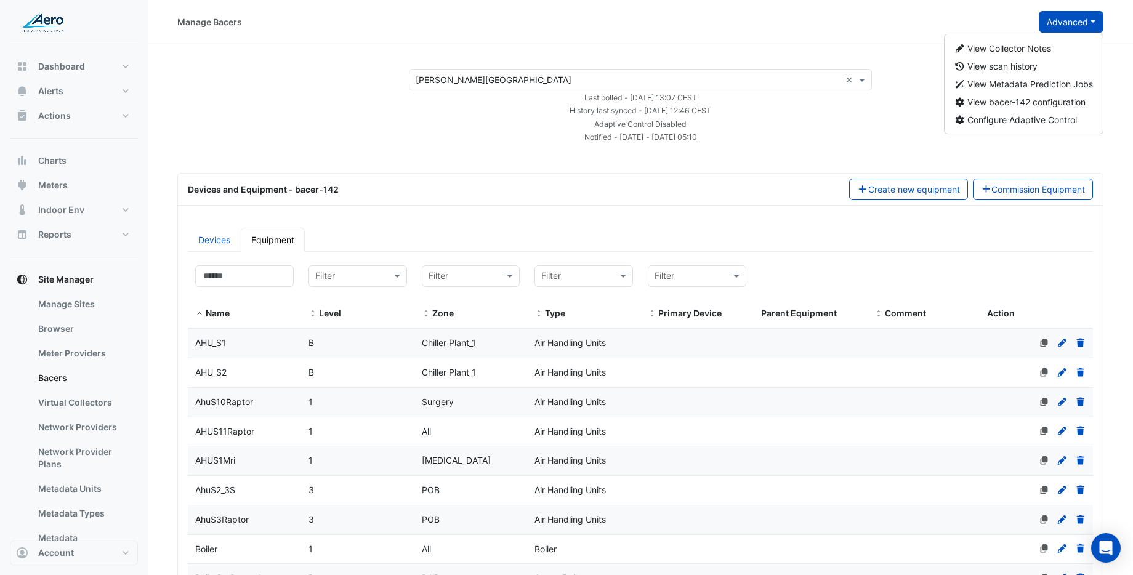
click at [652, 187] on div "Devices and Equipment - bacer-142" at bounding box center [511, 189] width 662 height 13
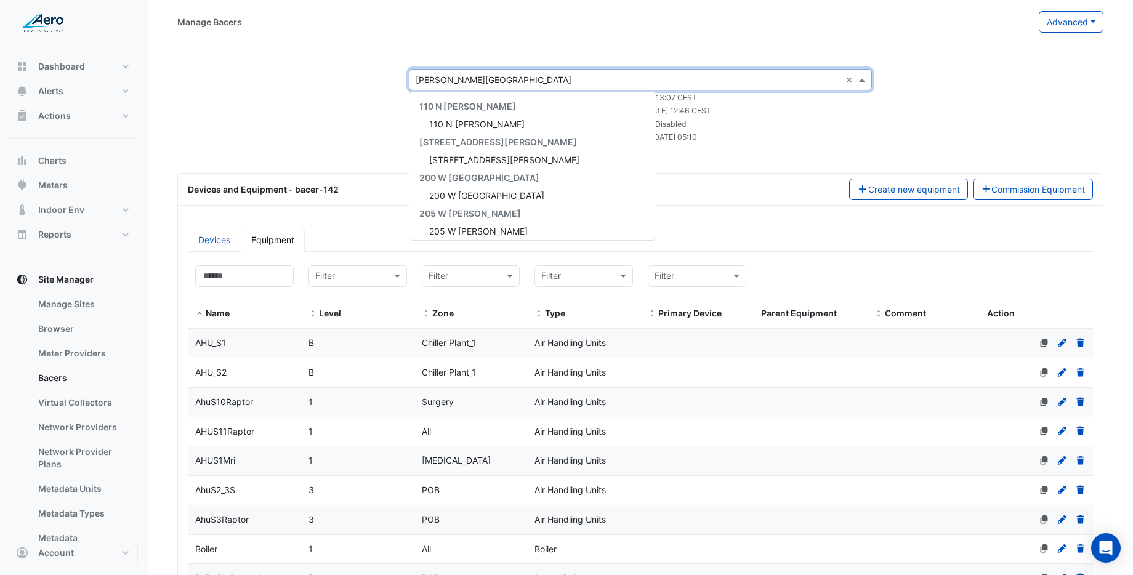
click at [496, 82] on input "text" at bounding box center [628, 80] width 425 height 13
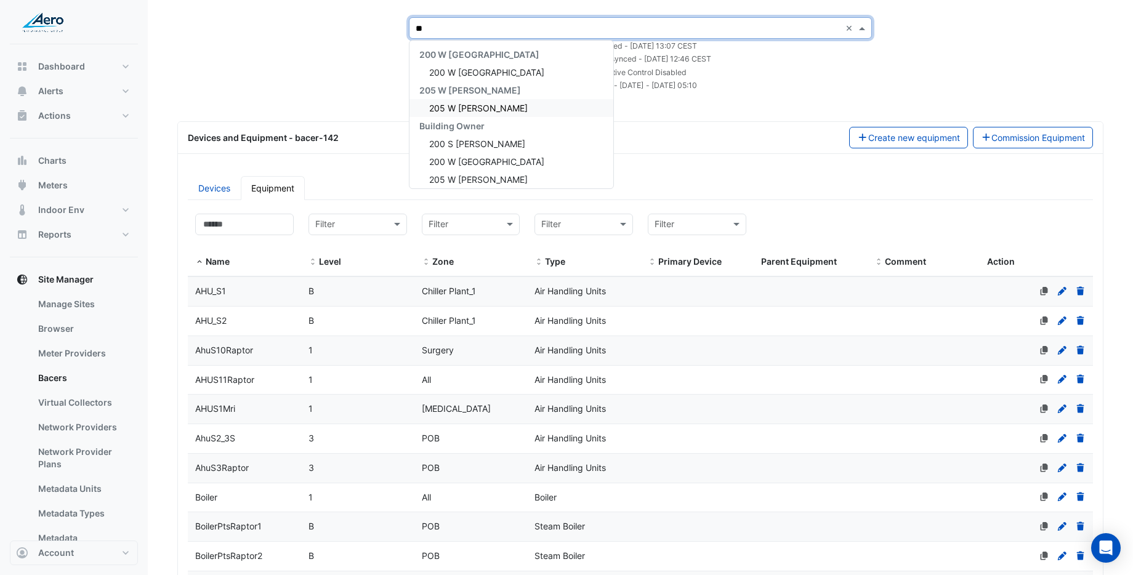
scroll to position [52, 0]
type input "**"
click at [346, 72] on div "× [PERSON_NAME] Hospital ** × [GEOGRAPHIC_DATA] [GEOGRAPHIC_DATA] [GEOGRAPHIC_D…" at bounding box center [641, 54] width 956 height 75
click at [346, 72] on div "× [PERSON_NAME] Hospital × [GEOGRAPHIC_DATA] [GEOGRAPHIC_DATA] [GEOGRAPHIC_DATA…" at bounding box center [641, 54] width 956 height 75
